Goal: Transaction & Acquisition: Purchase product/service

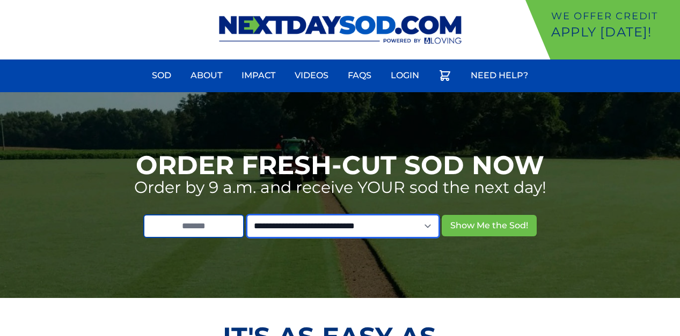
select select "**"
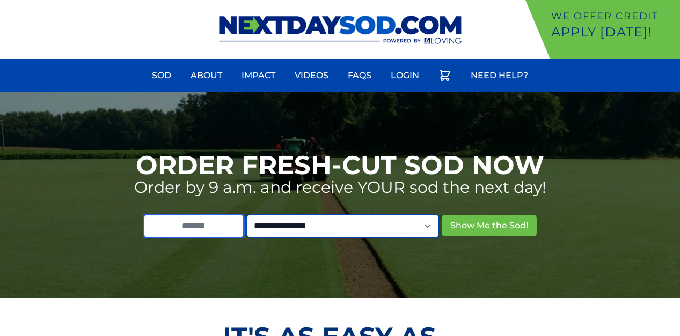
click at [165, 224] on input "text" at bounding box center [193, 227] width 101 height 24
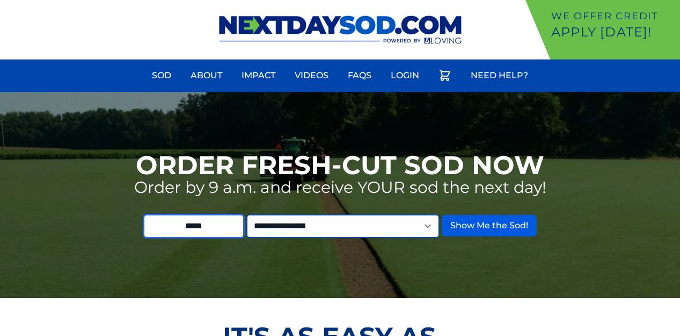
type input "*****"
click at [505, 234] on button "Show Me the Sod!" at bounding box center [489, 225] width 95 height 21
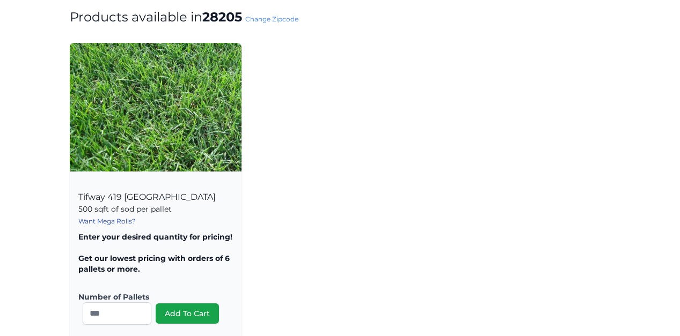
scroll to position [189, 0]
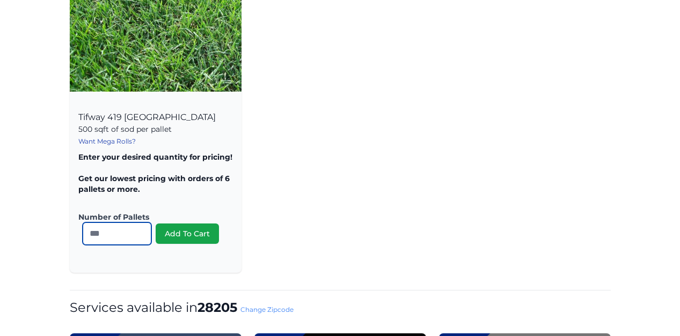
click at [142, 233] on input "*" at bounding box center [117, 234] width 69 height 23
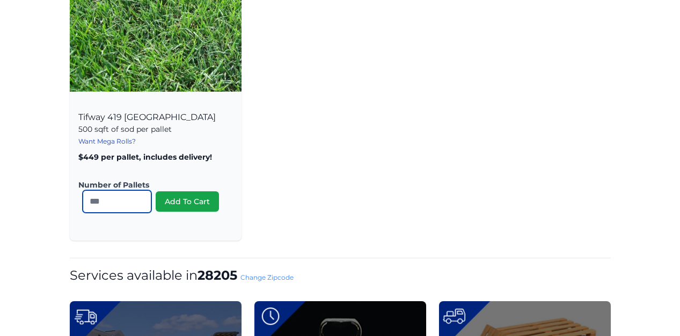
click at [142, 213] on input "*" at bounding box center [117, 201] width 69 height 23
type input "*"
click at [138, 199] on input "*" at bounding box center [117, 201] width 69 height 23
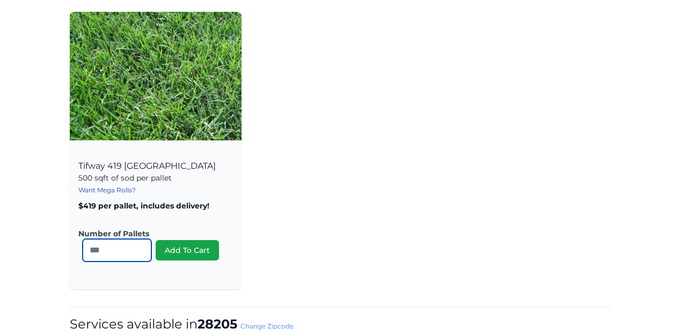
scroll to position [146, 0]
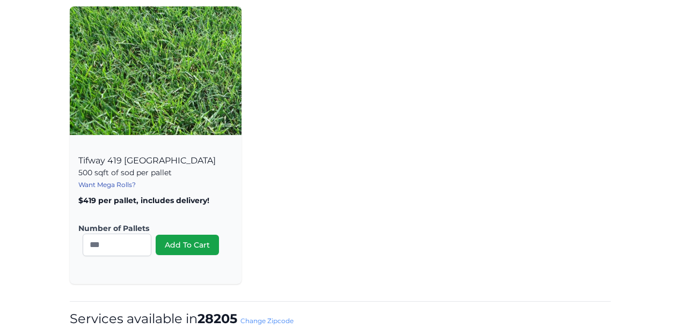
click at [296, 289] on div "Products available in 28205 Change Zipcode Tifway 419 [GEOGRAPHIC_DATA] 500 sqf…" at bounding box center [339, 325] width 549 height 758
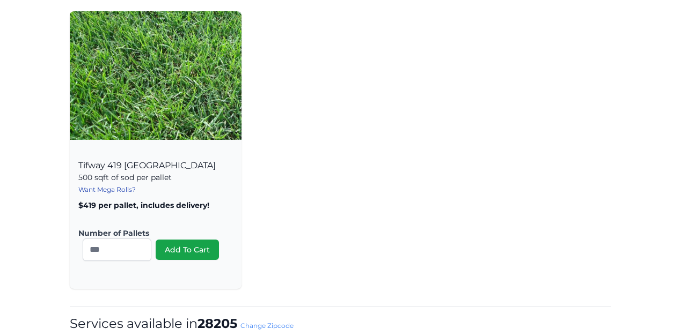
scroll to position [138, 0]
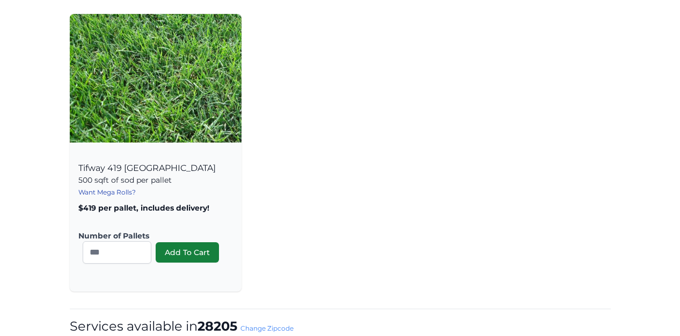
click at [201, 254] on button "Add To Cart" at bounding box center [187, 253] width 63 height 20
